Goal: Navigation & Orientation: Understand site structure

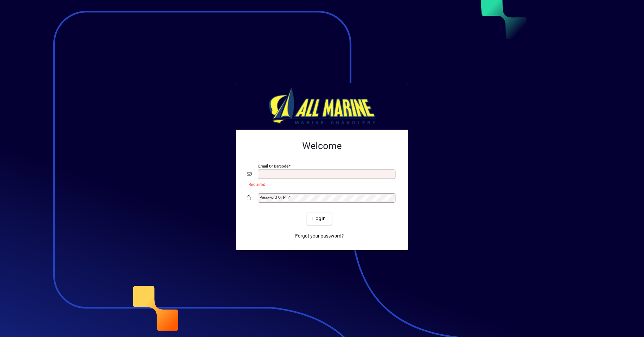
type input "**********"
click at [317, 223] on span "submit" at bounding box center [319, 219] width 24 height 16
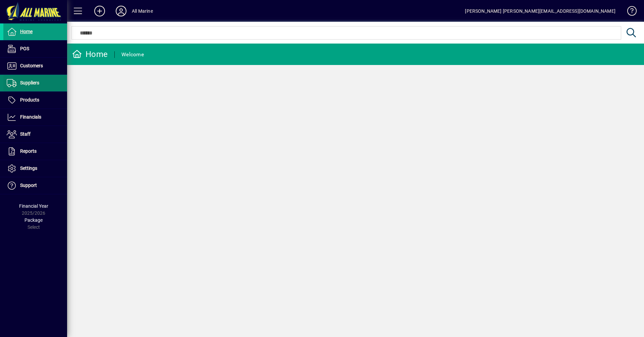
click at [34, 84] on span "Suppliers" at bounding box center [29, 82] width 19 height 5
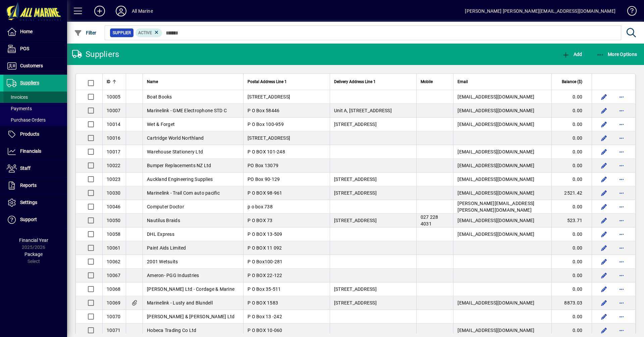
click at [21, 98] on span "Invoices" at bounding box center [17, 97] width 21 height 5
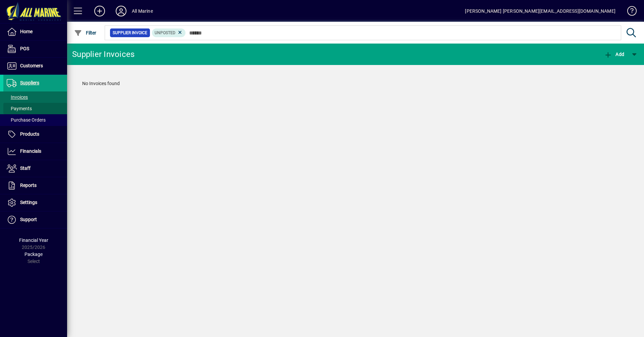
click at [26, 109] on span "Payments" at bounding box center [19, 108] width 25 height 5
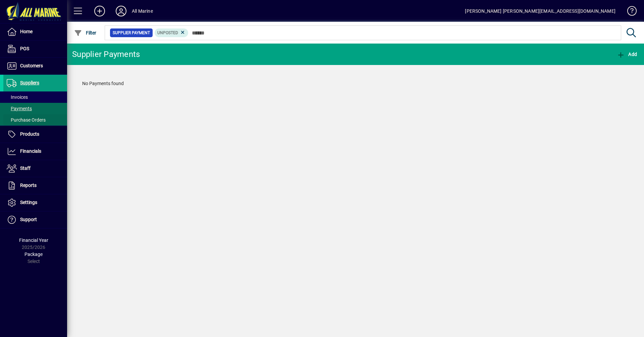
click at [29, 122] on span "Purchase Orders" at bounding box center [26, 119] width 39 height 5
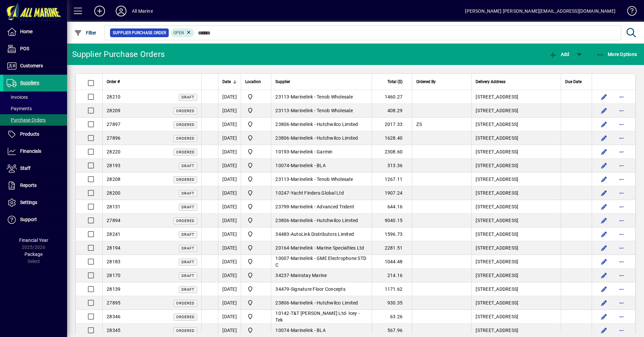
click at [30, 83] on span "Suppliers" at bounding box center [29, 82] width 19 height 5
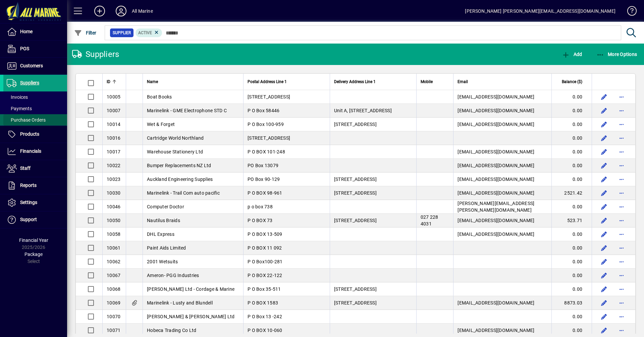
click at [34, 120] on span "Purchase Orders" at bounding box center [26, 119] width 39 height 5
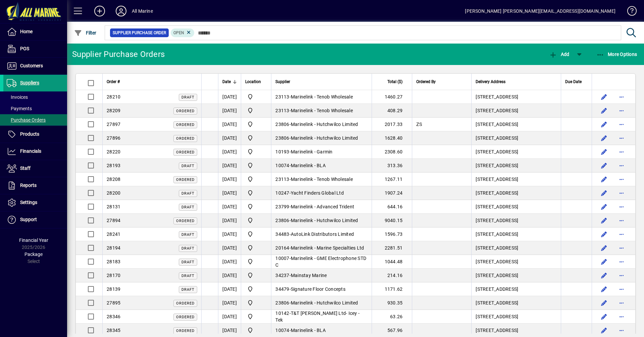
click at [32, 79] on span "Suppliers" at bounding box center [21, 83] width 36 height 8
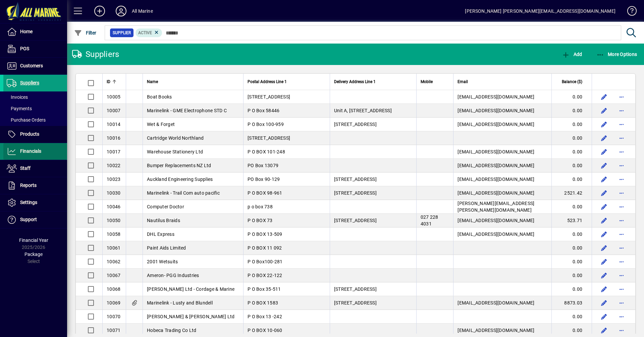
click at [33, 151] on span "Financials" at bounding box center [30, 151] width 21 height 5
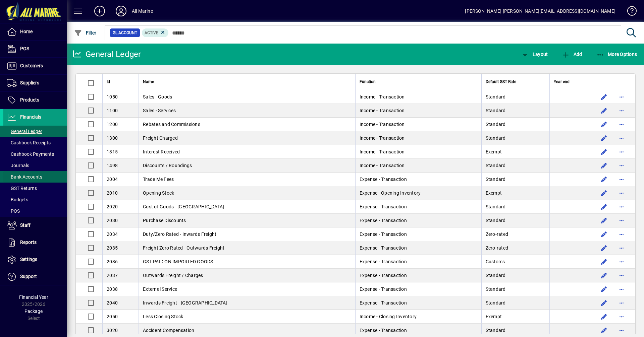
click at [28, 176] on span "Bank Accounts" at bounding box center [25, 176] width 36 height 5
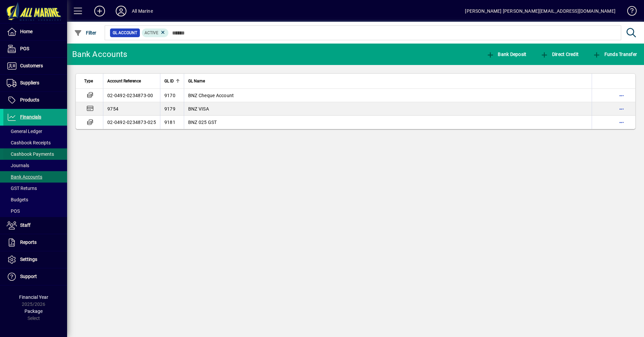
click at [26, 154] on span "Cashbook Payments" at bounding box center [30, 154] width 47 height 5
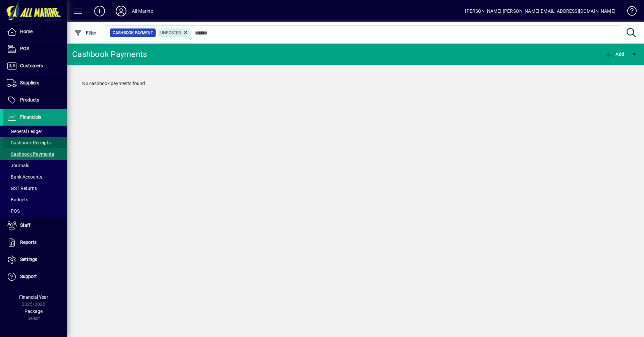
click at [36, 141] on span "Cashbook Receipts" at bounding box center [29, 142] width 44 height 5
click at [35, 131] on span "General Ledger" at bounding box center [25, 131] width 36 height 5
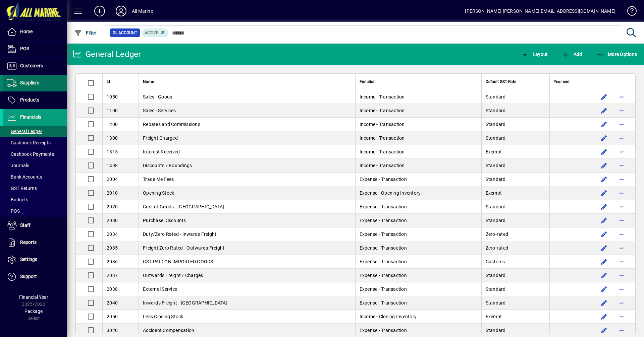
click at [24, 81] on span "Suppliers" at bounding box center [29, 82] width 19 height 5
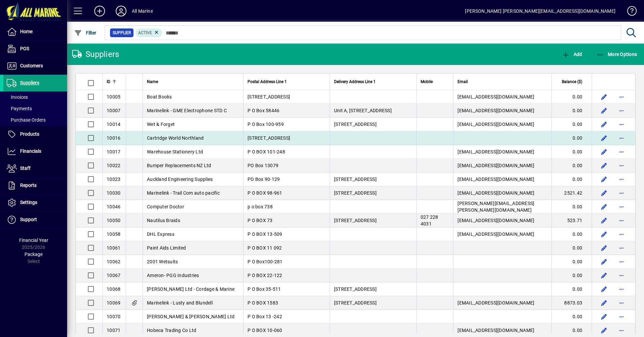
click at [172, 135] on span "Cartridge World Northland" at bounding box center [175, 137] width 57 height 5
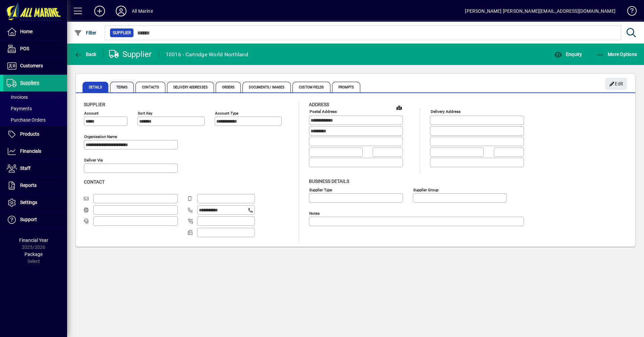
click at [118, 85] on span "Terms" at bounding box center [122, 87] width 24 height 11
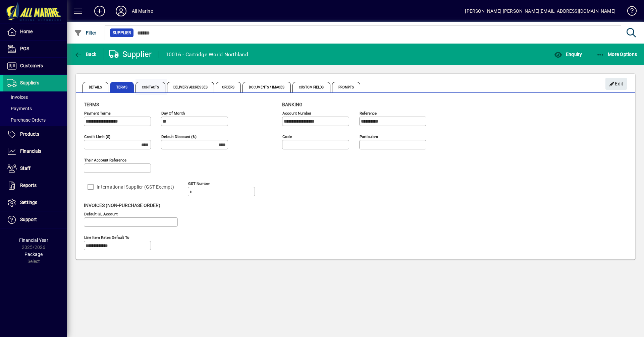
click at [149, 87] on span "Contacts" at bounding box center [150, 87] width 30 height 11
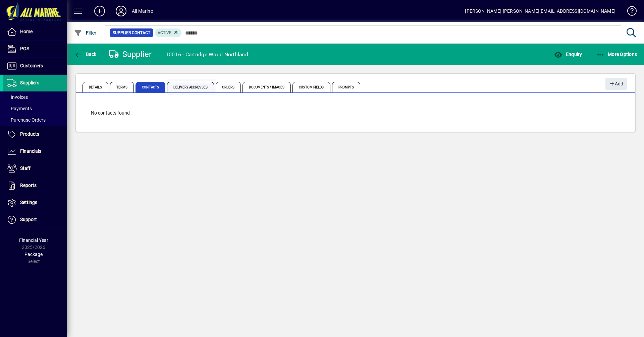
click at [199, 87] on span "Delivery Addresses" at bounding box center [190, 87] width 47 height 11
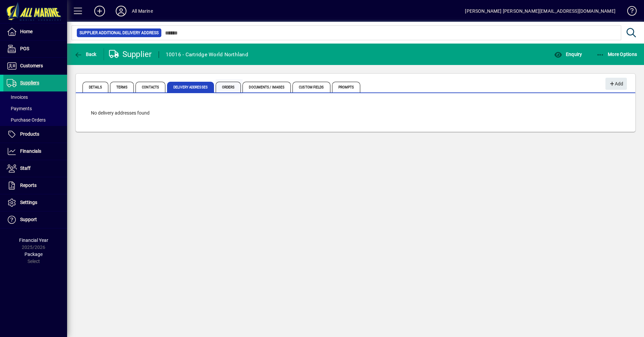
click at [227, 90] on span "Orders" at bounding box center [228, 87] width 25 height 11
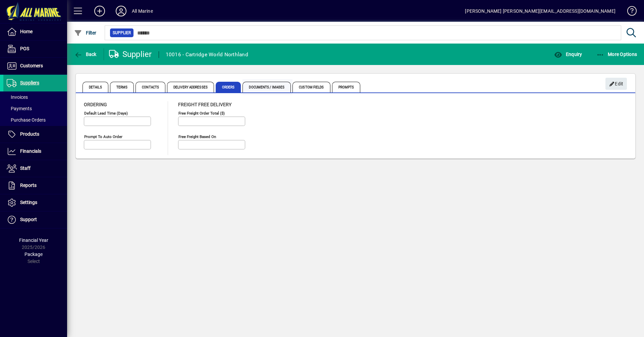
type input "*********"
type input "**********"
click at [274, 86] on span "Documents / Images" at bounding box center [266, 87] width 48 height 11
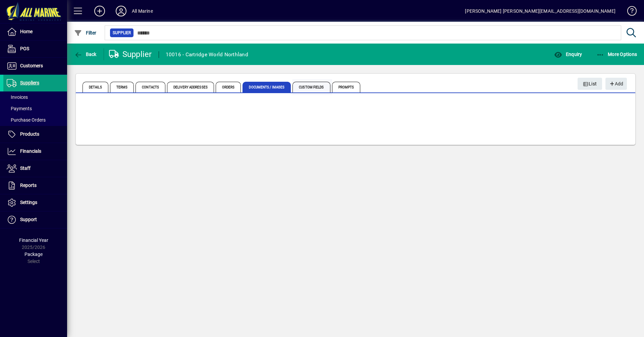
click at [303, 86] on span "Custom Fields" at bounding box center [311, 87] width 38 height 11
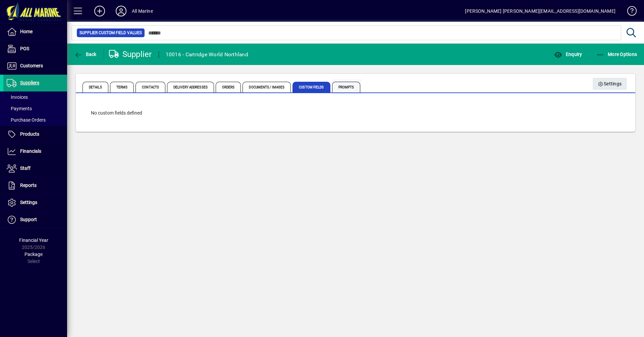
click at [353, 86] on span "Prompts" at bounding box center [346, 87] width 28 height 11
click at [310, 88] on span "Custom Fields" at bounding box center [311, 87] width 38 height 11
click at [243, 88] on span "Documents / Images" at bounding box center [266, 87] width 48 height 11
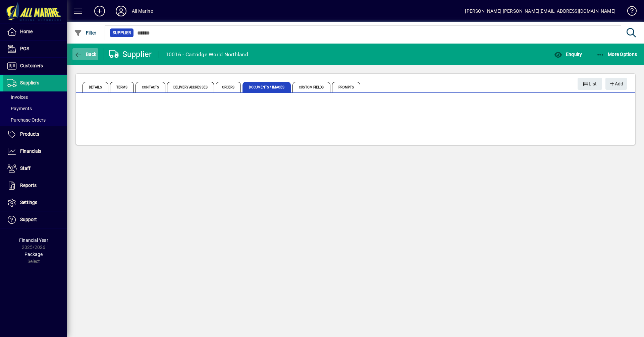
click at [84, 54] on span "Back" at bounding box center [85, 54] width 22 height 5
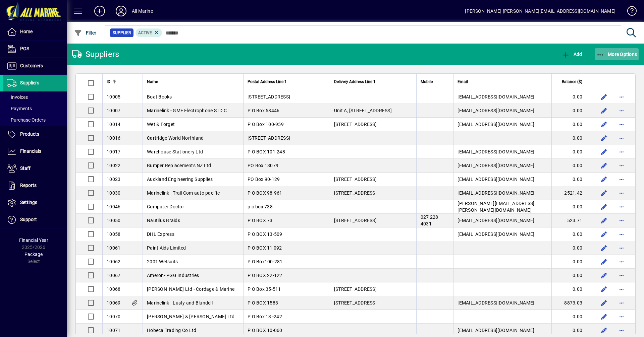
click at [612, 55] on span "More Options" at bounding box center [616, 54] width 41 height 5
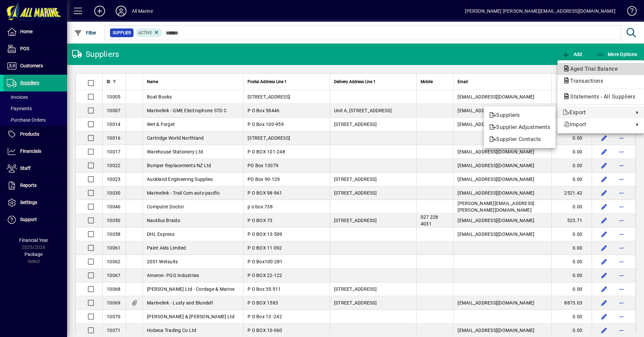
click at [593, 68] on span "Aged Trial Balance" at bounding box center [592, 69] width 58 height 6
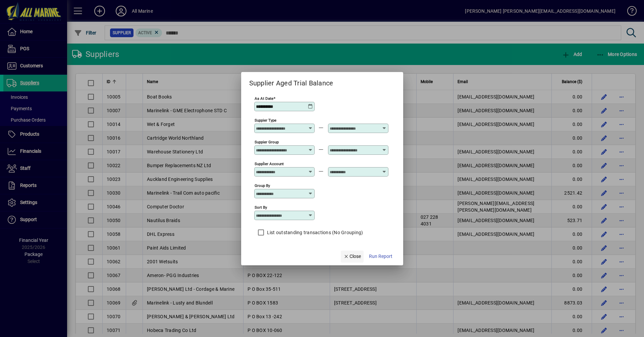
click at [349, 255] on span "Close" at bounding box center [351, 256] width 17 height 7
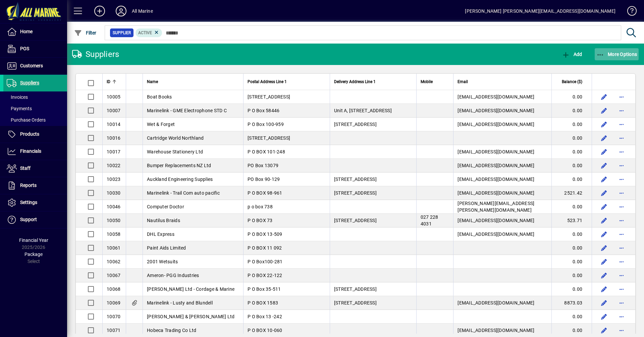
click at [609, 52] on span "More Options" at bounding box center [616, 54] width 41 height 5
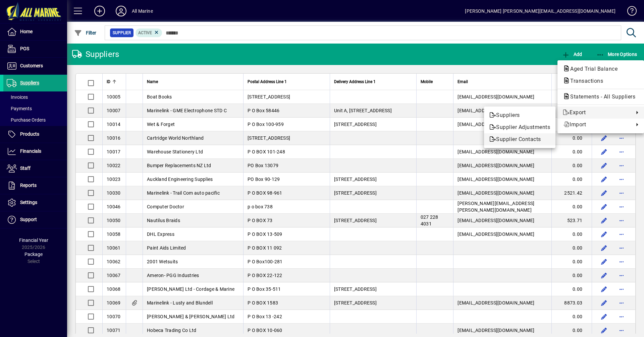
click at [508, 138] on span "Supplier Contacts" at bounding box center [519, 139] width 61 height 8
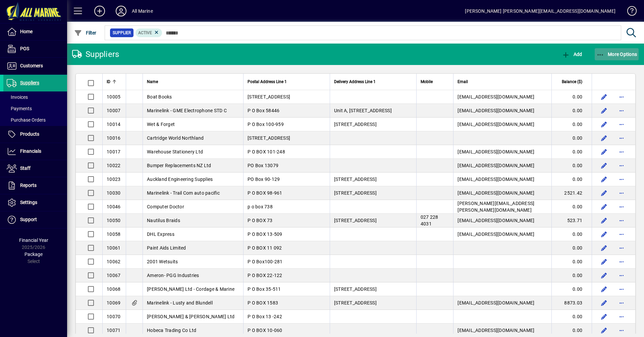
click at [613, 52] on span "More Options" at bounding box center [616, 54] width 41 height 5
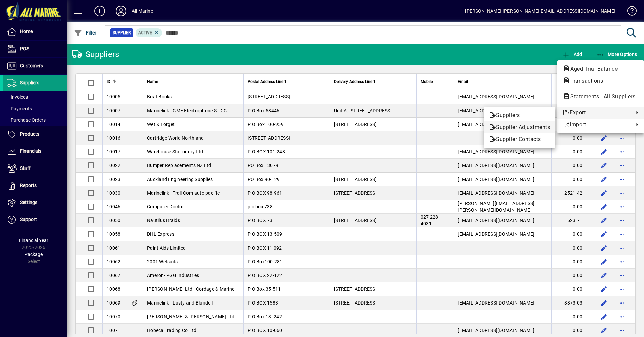
click at [523, 127] on span "Supplier Adjustments" at bounding box center [519, 127] width 61 height 8
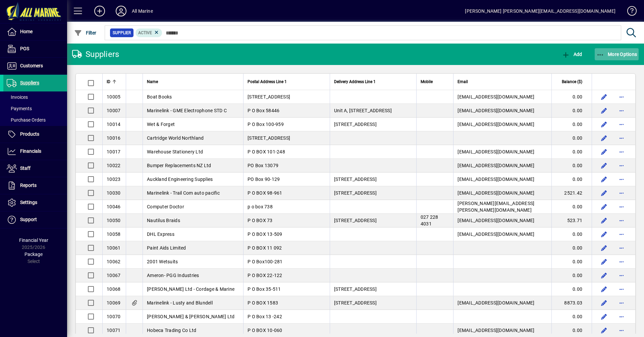
click at [616, 55] on span "More Options" at bounding box center [616, 54] width 41 height 5
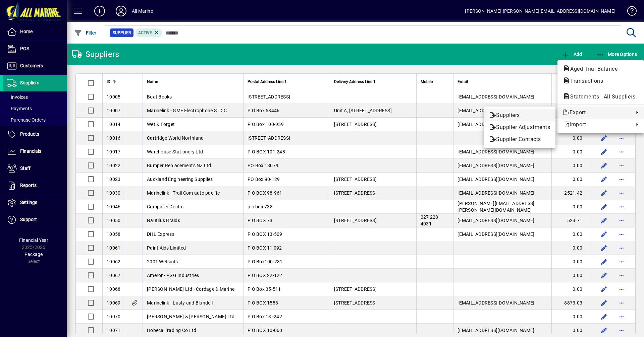
click at [505, 115] on span "Suppliers" at bounding box center [519, 115] width 61 height 8
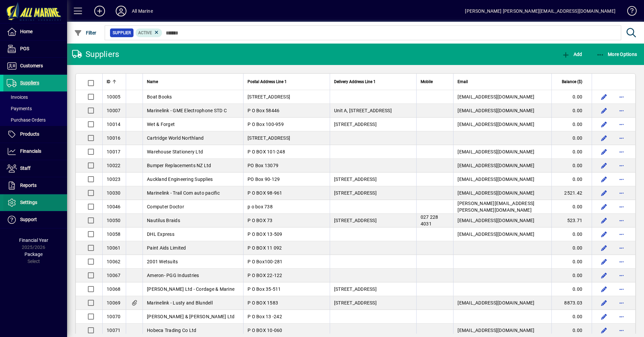
click at [26, 204] on span "Settings" at bounding box center [28, 202] width 17 height 5
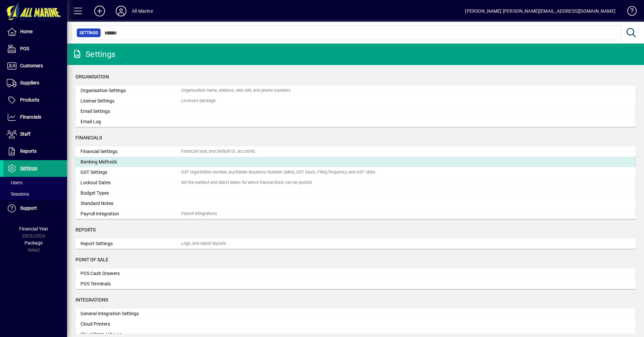
click at [114, 161] on div "Banking Methods" at bounding box center [130, 162] width 101 height 7
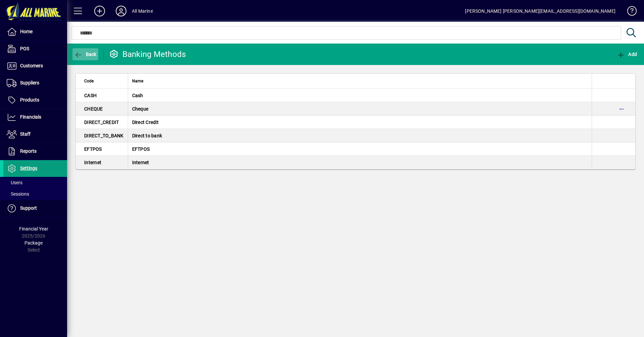
click at [84, 57] on span "button" at bounding box center [85, 54] width 26 height 16
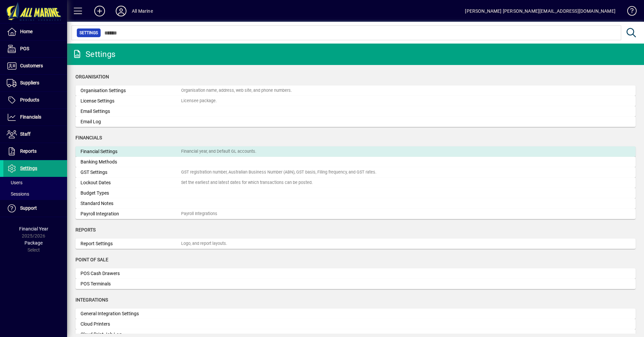
click at [100, 149] on div "Financial Settings" at bounding box center [130, 151] width 101 height 7
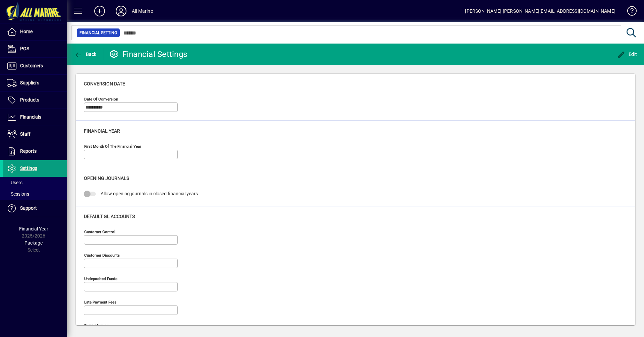
type input "**********"
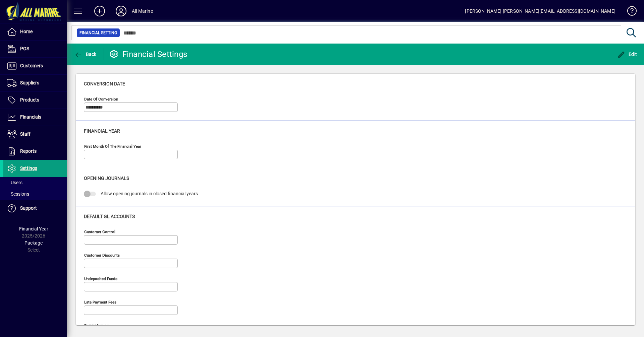
type input "**********"
type input "*****"
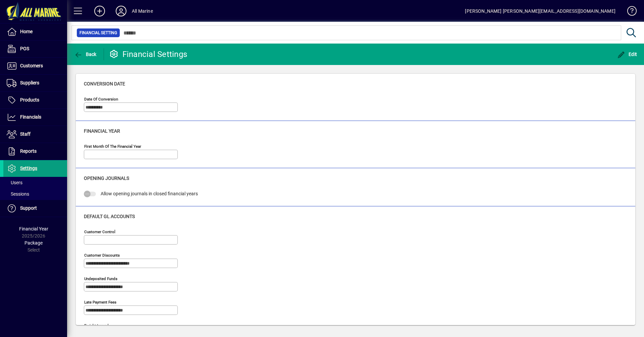
type input "**********"
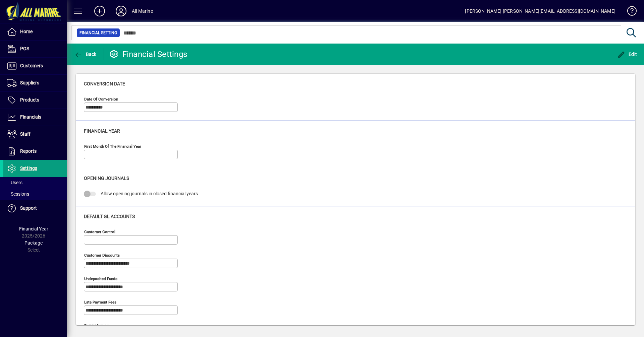
type input "**********"
click at [90, 57] on button "Back" at bounding box center [85, 54] width 26 height 12
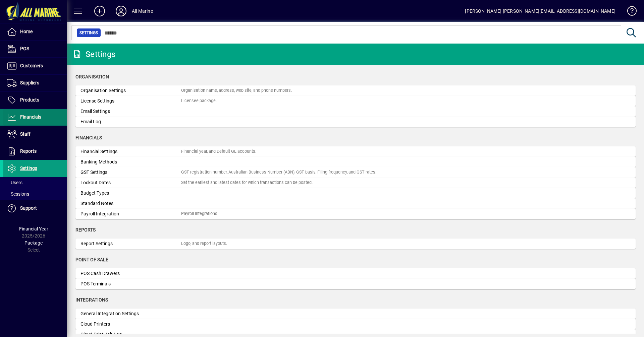
click at [33, 118] on span "Financials" at bounding box center [30, 116] width 21 height 5
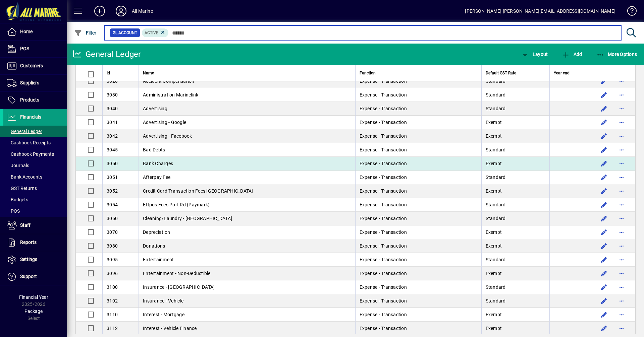
scroll to position [235, 0]
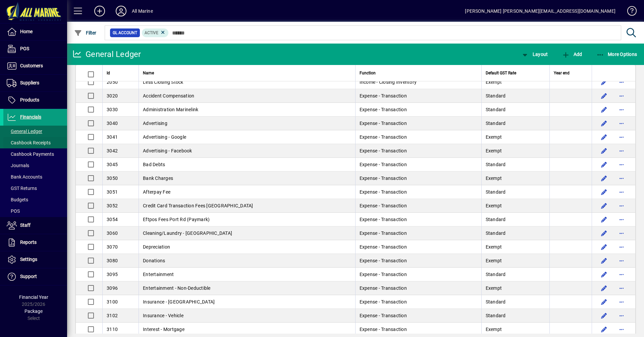
click at [28, 142] on span "Cashbook Receipts" at bounding box center [29, 142] width 44 height 5
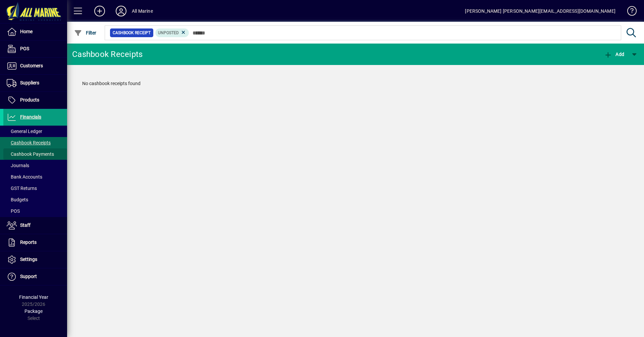
click at [28, 152] on span "Cashbook Payments" at bounding box center [30, 154] width 47 height 5
click at [22, 168] on span "Journals" at bounding box center [18, 165] width 22 height 5
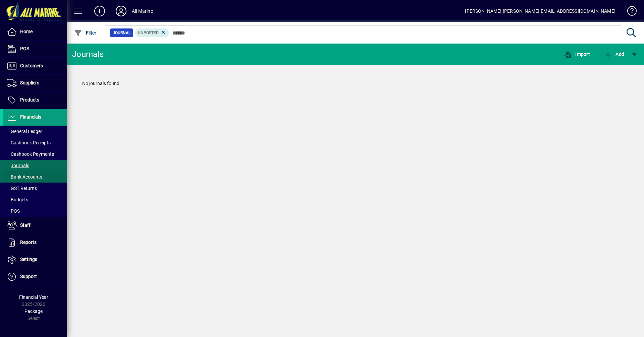
click at [29, 178] on span "Bank Accounts" at bounding box center [25, 176] width 36 height 5
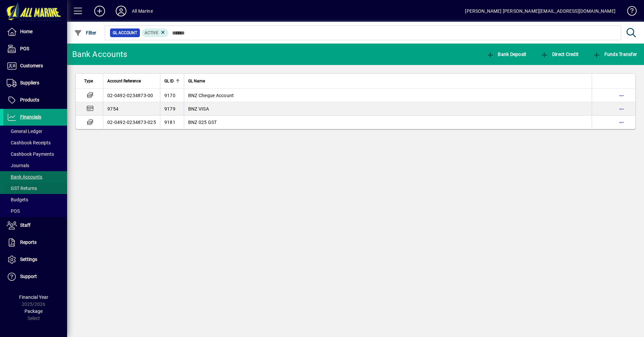
click at [27, 187] on span "GST Returns" at bounding box center [22, 188] width 30 height 5
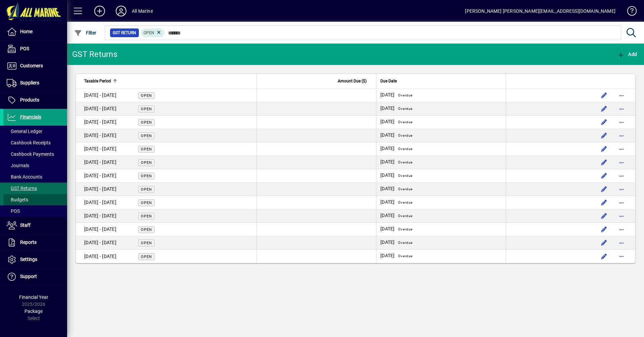
click at [24, 200] on span "Budgets" at bounding box center [17, 199] width 21 height 5
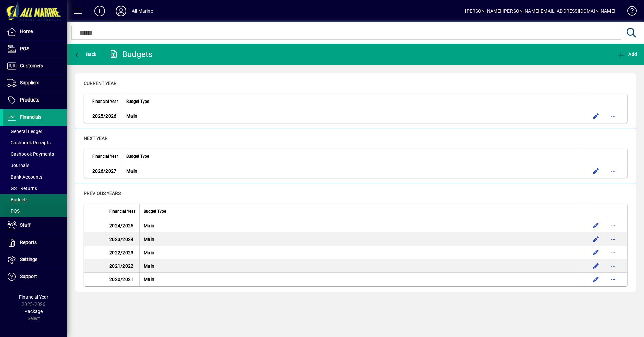
click at [18, 210] on span "POS" at bounding box center [13, 211] width 13 height 5
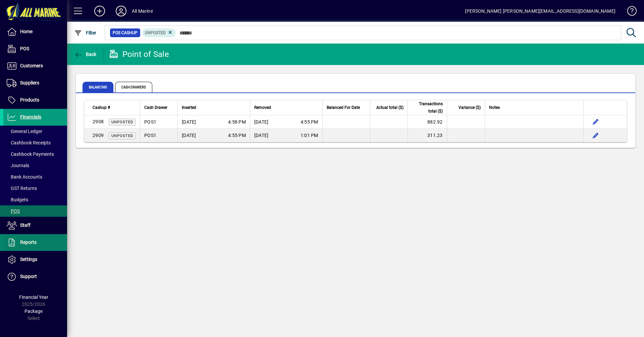
click at [22, 243] on span "Reports" at bounding box center [28, 242] width 16 height 5
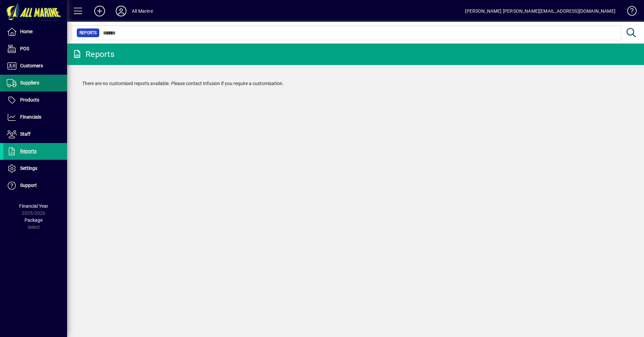
click at [32, 85] on span "Suppliers" at bounding box center [29, 82] width 19 height 5
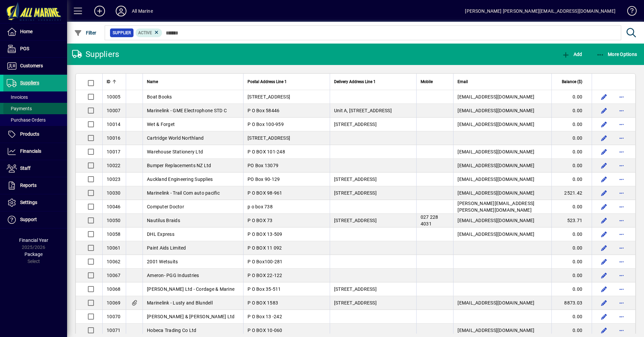
click at [28, 106] on span "Payments" at bounding box center [17, 108] width 28 height 7
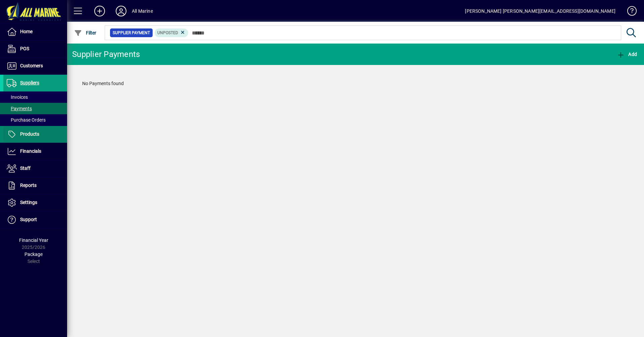
click at [31, 133] on span "Products" at bounding box center [29, 133] width 19 height 5
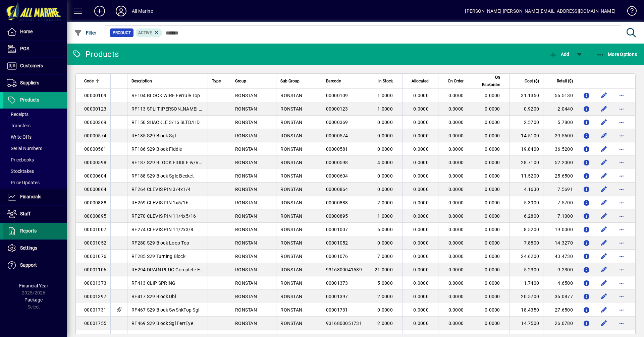
click at [28, 230] on span "Reports" at bounding box center [28, 230] width 16 height 5
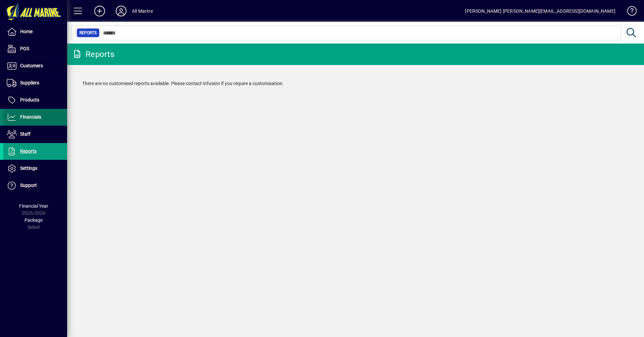
click at [33, 120] on span "Financials" at bounding box center [22, 117] width 38 height 8
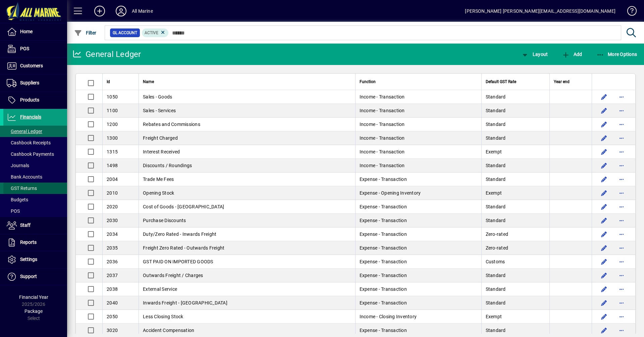
click at [37, 186] on span at bounding box center [35, 188] width 64 height 16
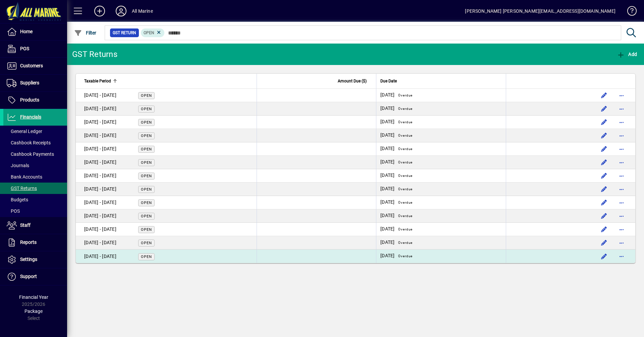
click at [107, 257] on div "[DATE] - [DATE]" at bounding box center [100, 256] width 32 height 7
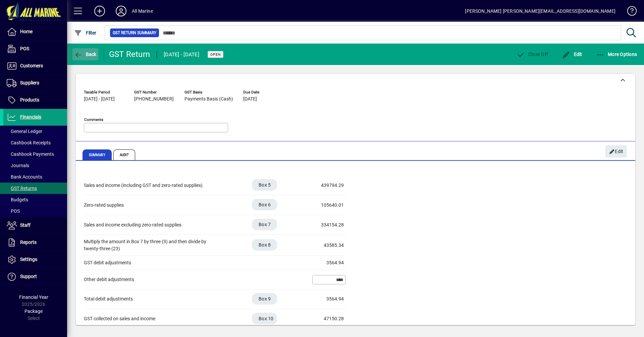
click at [86, 53] on span "Back" at bounding box center [85, 54] width 22 height 5
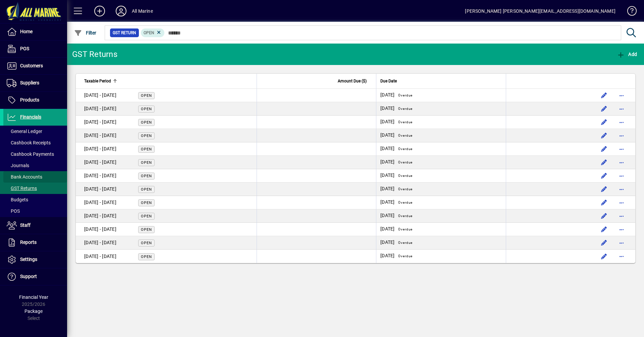
click at [33, 175] on span "Bank Accounts" at bounding box center [25, 176] width 36 height 5
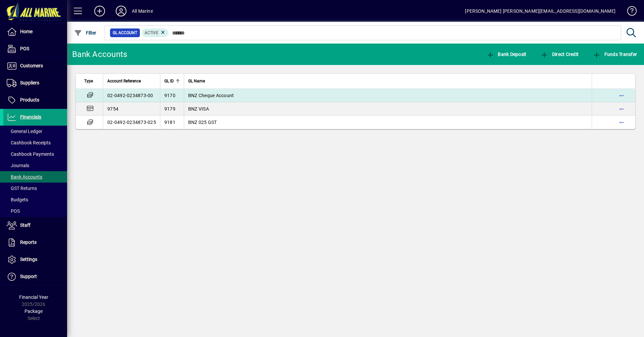
click at [217, 94] on span "BNZ Cheque Account" at bounding box center [211, 95] width 46 height 5
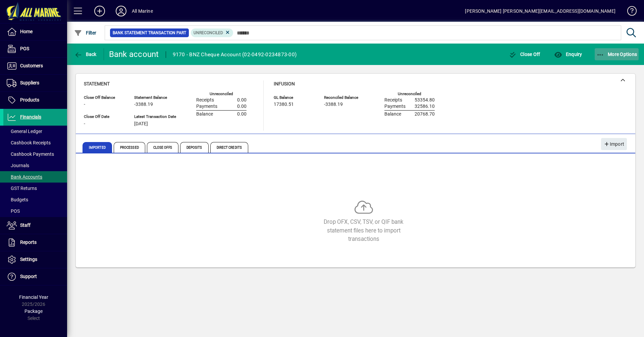
click at [607, 54] on span "More Options" at bounding box center [616, 54] width 41 height 5
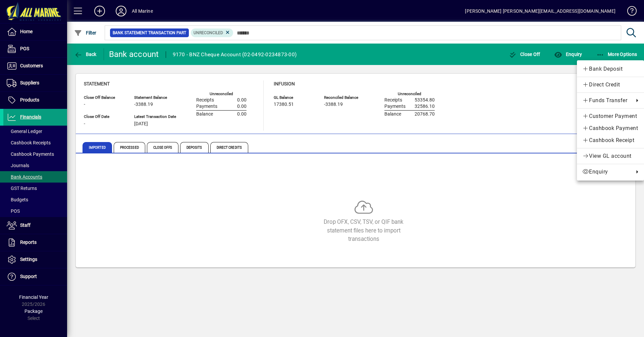
click at [22, 81] on div at bounding box center [322, 168] width 644 height 337
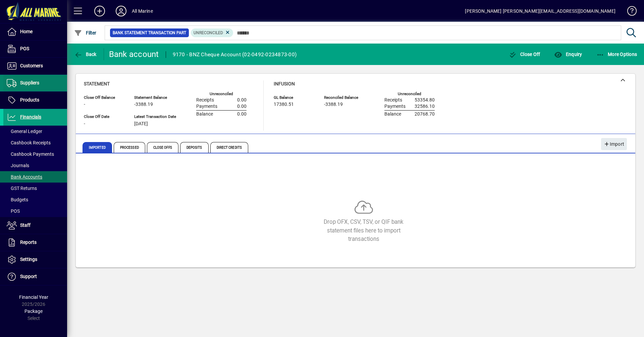
click at [21, 83] on span "Suppliers" at bounding box center [29, 82] width 19 height 5
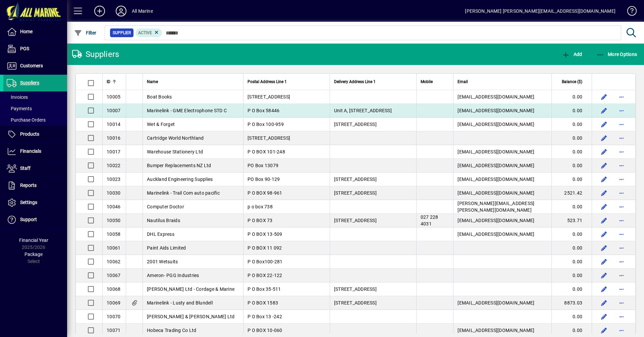
click at [187, 110] on span "Marinelink - GME Electrophone STD C" at bounding box center [187, 110] width 80 height 5
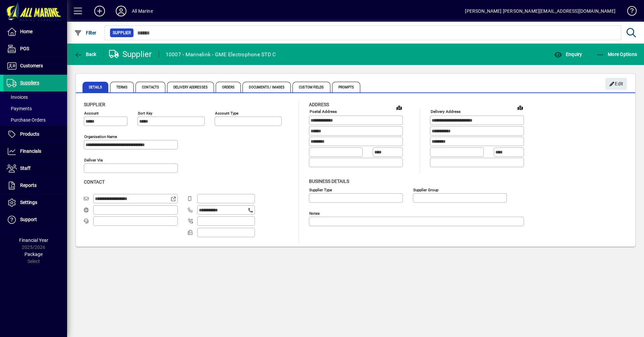
type input "**********"
type input "**"
click at [342, 87] on span "Prompts" at bounding box center [346, 87] width 28 height 11
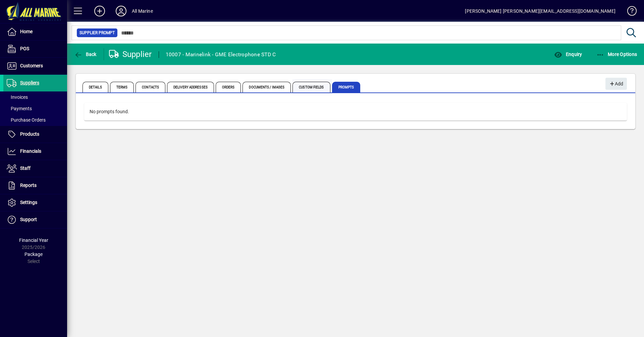
click at [310, 88] on span "Custom Fields" at bounding box center [311, 87] width 38 height 11
click at [265, 86] on span "Documents / Images" at bounding box center [266, 87] width 48 height 11
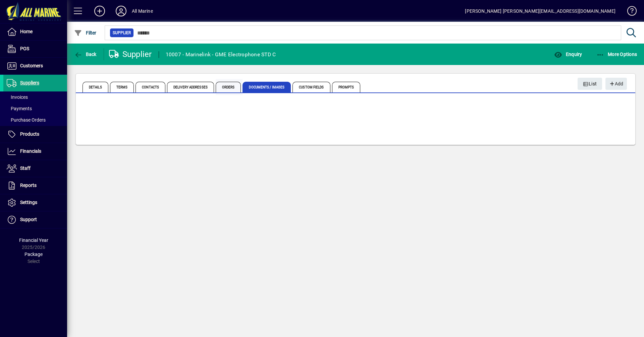
drag, startPoint x: 229, startPoint y: 88, endPoint x: 224, endPoint y: 88, distance: 5.0
click at [228, 88] on span "Orders" at bounding box center [228, 87] width 25 height 11
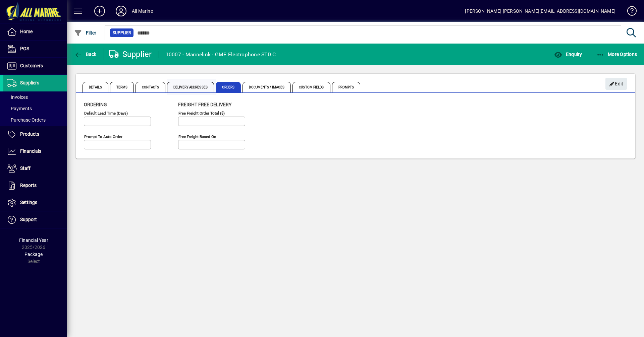
type input "*********"
type input "**********"
click at [181, 88] on span "Delivery Addresses" at bounding box center [190, 87] width 47 height 11
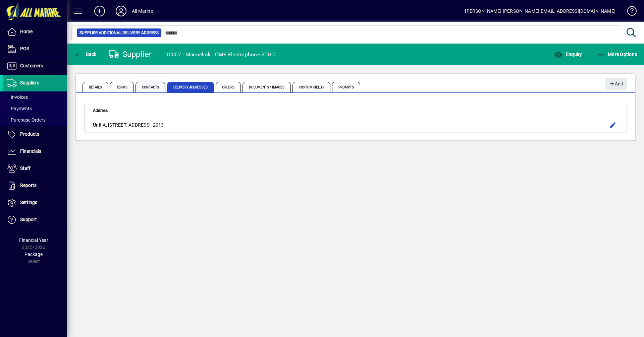
click at [141, 84] on span "Contacts" at bounding box center [150, 87] width 30 height 11
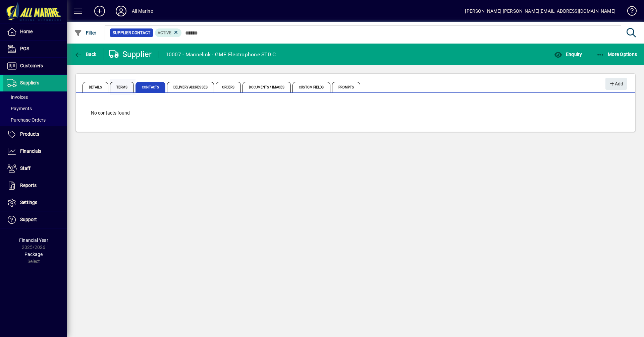
click at [119, 85] on span "Terms" at bounding box center [122, 87] width 24 height 11
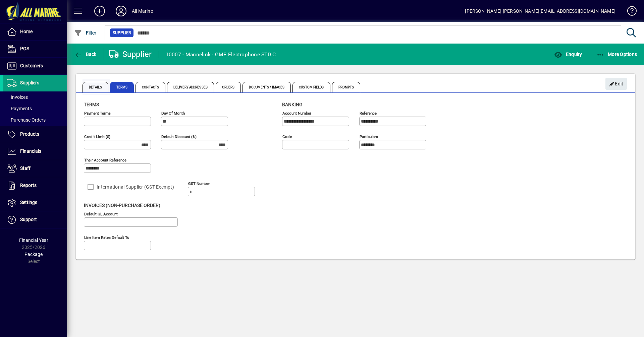
type input "**********"
click at [615, 55] on span "More Options" at bounding box center [616, 54] width 41 height 5
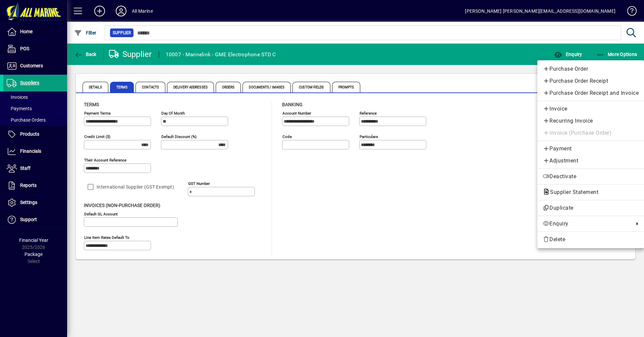
click at [28, 80] on div at bounding box center [322, 168] width 644 height 337
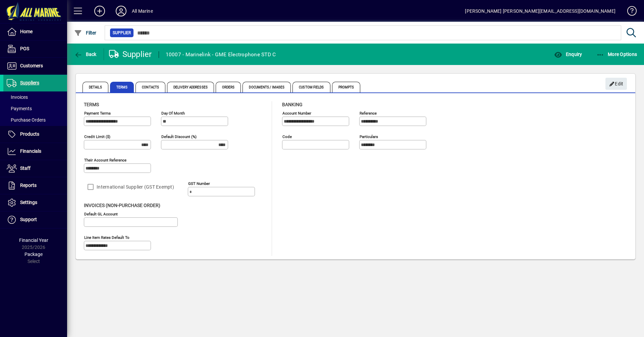
click at [28, 81] on span "Suppliers" at bounding box center [29, 82] width 19 height 5
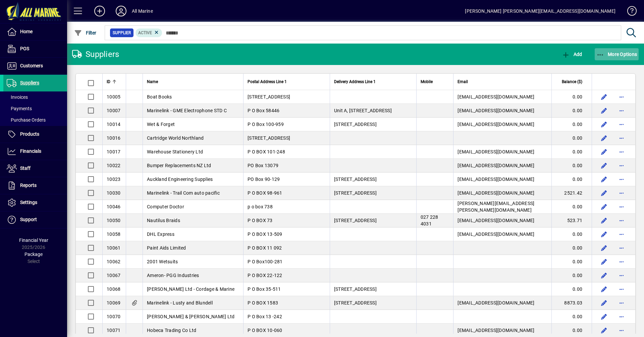
click at [603, 54] on icon "button" at bounding box center [600, 55] width 8 height 7
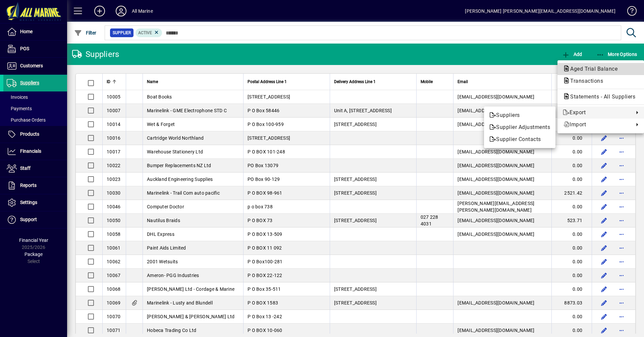
click at [600, 69] on span "Aged Trial Balance" at bounding box center [592, 69] width 58 height 6
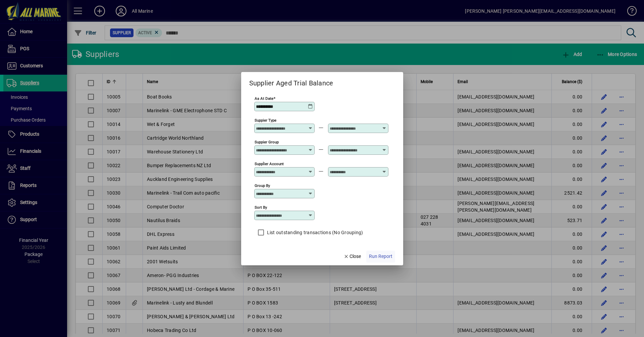
click at [381, 257] on span "Run Report" at bounding box center [380, 256] width 23 height 7
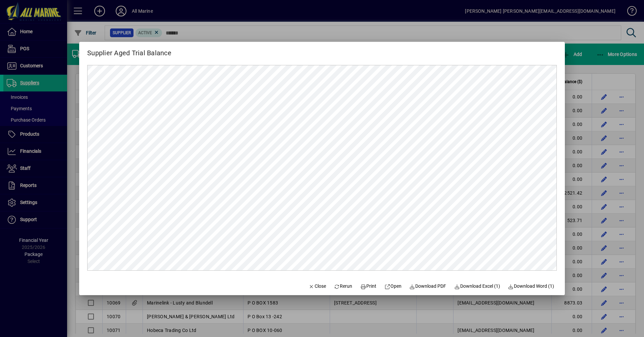
click at [593, 62] on div at bounding box center [322, 168] width 644 height 337
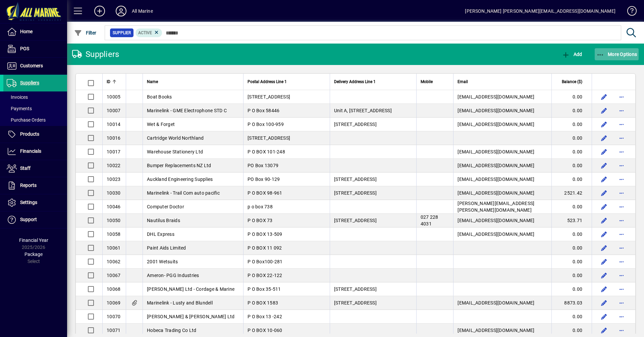
click at [607, 56] on span "More Options" at bounding box center [616, 54] width 41 height 5
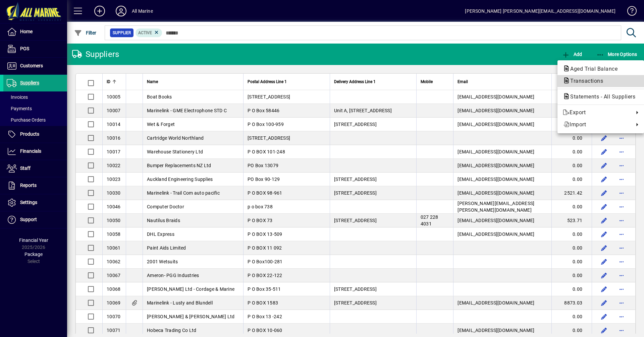
click at [586, 83] on span "Transactions" at bounding box center [585, 81] width 44 height 6
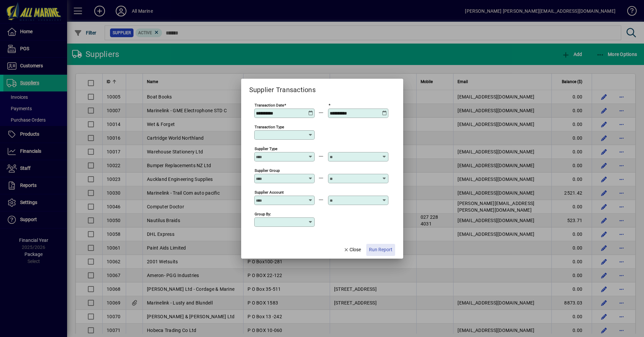
click at [387, 253] on span "Run Report" at bounding box center [380, 249] width 23 height 7
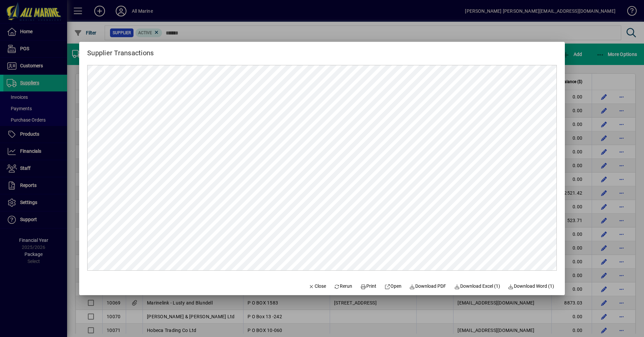
click at [591, 60] on div at bounding box center [322, 168] width 644 height 337
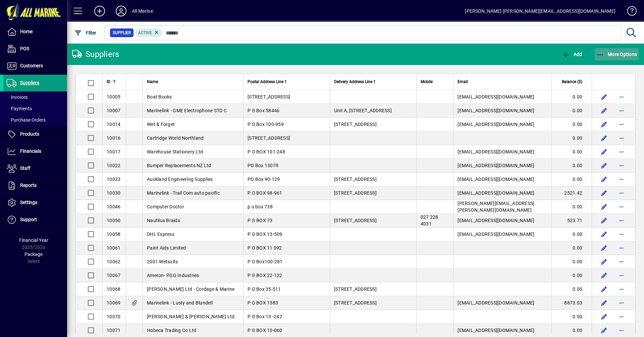
click at [610, 53] on span "More Options" at bounding box center [616, 54] width 41 height 5
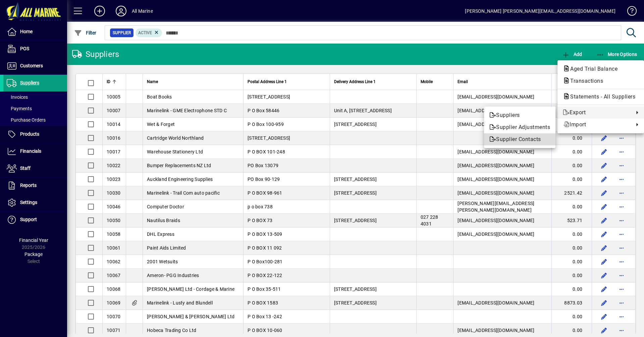
click at [524, 140] on span "Supplier Contacts" at bounding box center [519, 139] width 61 height 8
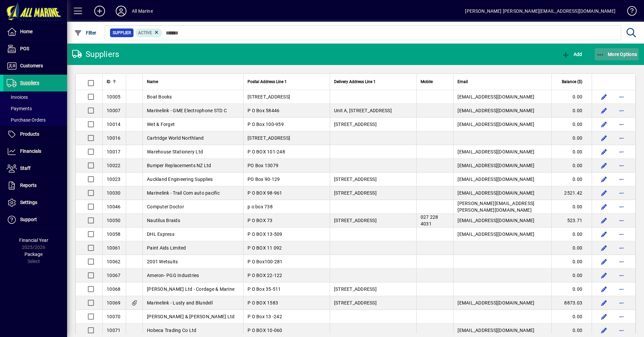
click at [616, 51] on span "button" at bounding box center [616, 54] width 44 height 16
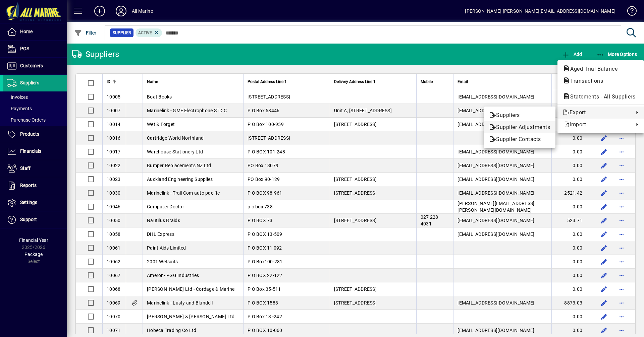
click at [518, 124] on span "Supplier Adjustments" at bounding box center [519, 127] width 61 height 8
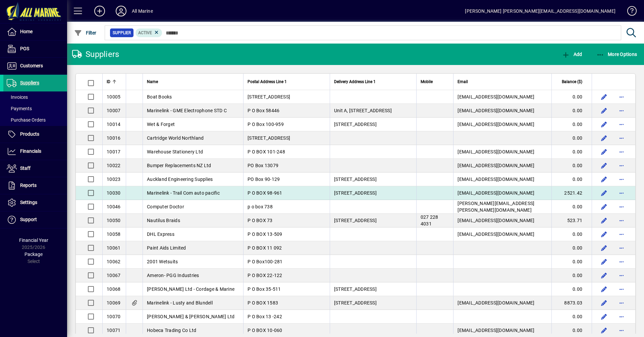
click at [202, 195] on span "Marinelink - Trail Com auto pacific" at bounding box center [183, 192] width 73 height 5
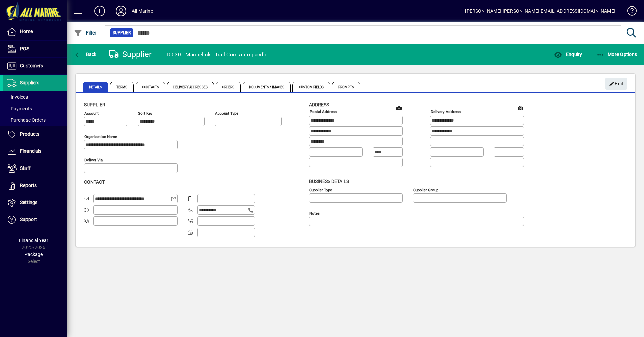
type input "**********"
type input "**"
click at [188, 87] on span "Delivery Addresses" at bounding box center [190, 87] width 47 height 11
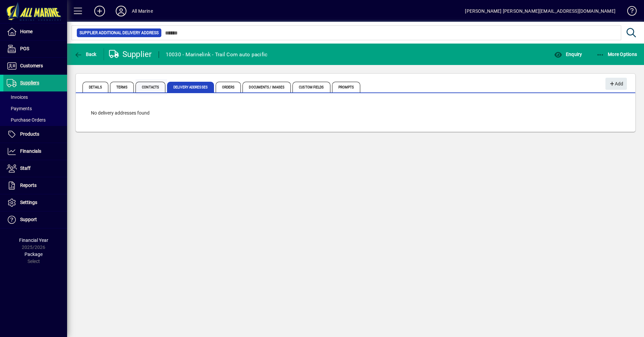
click at [150, 87] on span "Contacts" at bounding box center [150, 87] width 30 height 11
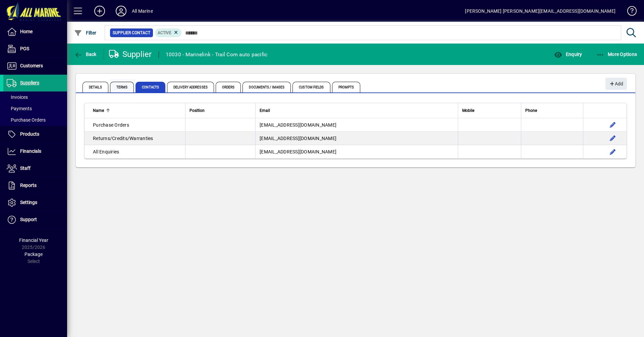
click at [122, 85] on span "Terms" at bounding box center [122, 87] width 24 height 11
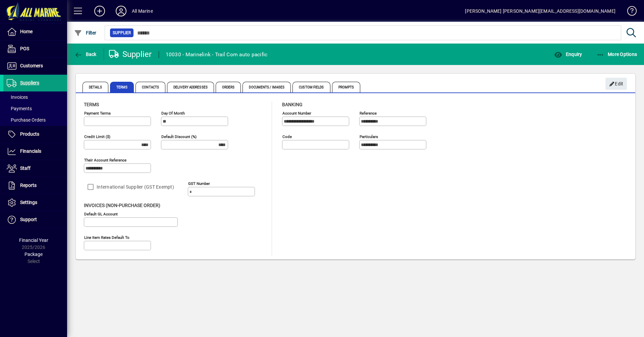
type input "**********"
click at [607, 55] on span "More Options" at bounding box center [616, 54] width 41 height 5
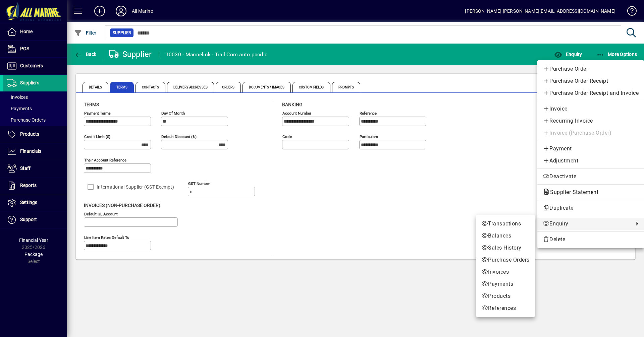
click at [391, 238] on div at bounding box center [322, 168] width 644 height 337
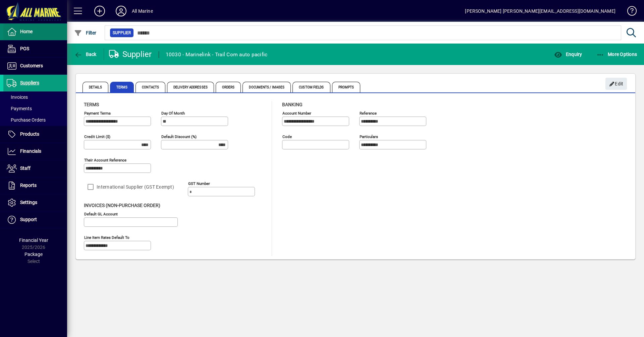
click at [29, 31] on span "Home" at bounding box center [26, 31] width 12 height 5
